Goal: Task Accomplishment & Management: Manage account settings

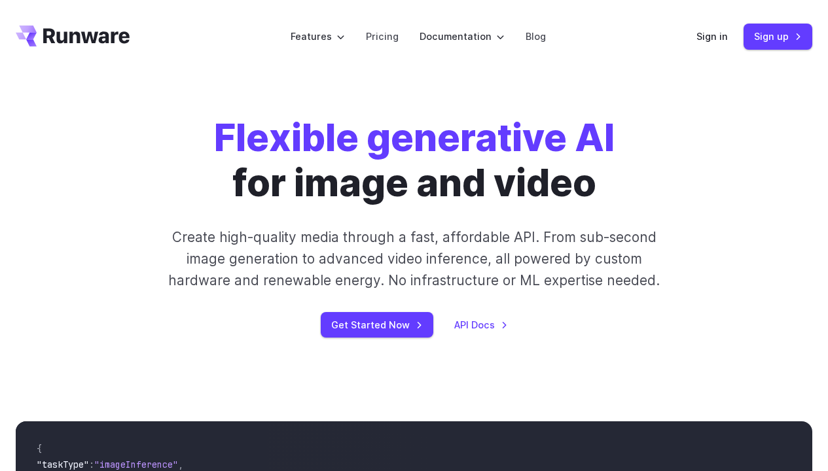
click at [401, 12] on x-pw-glass at bounding box center [414, 235] width 828 height 471
click at [698, 36] on header "Features Tasks Image generation Video generation Sonic Inference Engine™ Models…" at bounding box center [414, 36] width 828 height 73
click at [705, 37] on link "Sign in" at bounding box center [712, 36] width 31 height 15
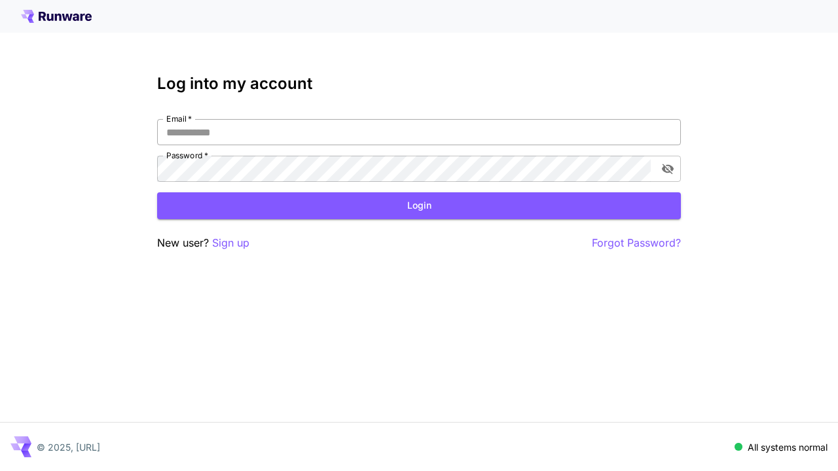
click at [386, 139] on input "Email   *" at bounding box center [419, 132] width 524 height 26
click at [373, 136] on input "Email   *" at bounding box center [419, 132] width 524 height 26
click at [218, 117] on div "Log into my account Email   * Email   * Password   * Password   * Login New use…" at bounding box center [419, 163] width 524 height 177
